Goal: Task Accomplishment & Management: Manage account settings

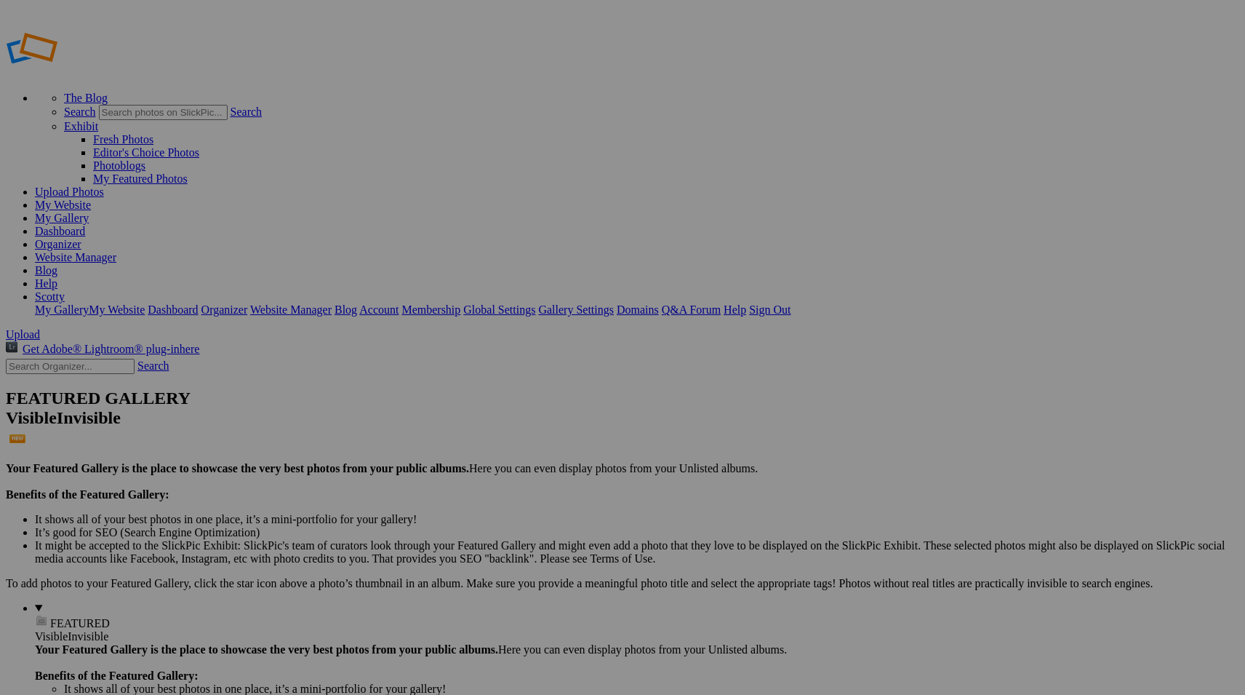
type input "J"
type input "[PERSON_NAME] Family - [PERSON_NAME]"
